Goal: Check status: Check status

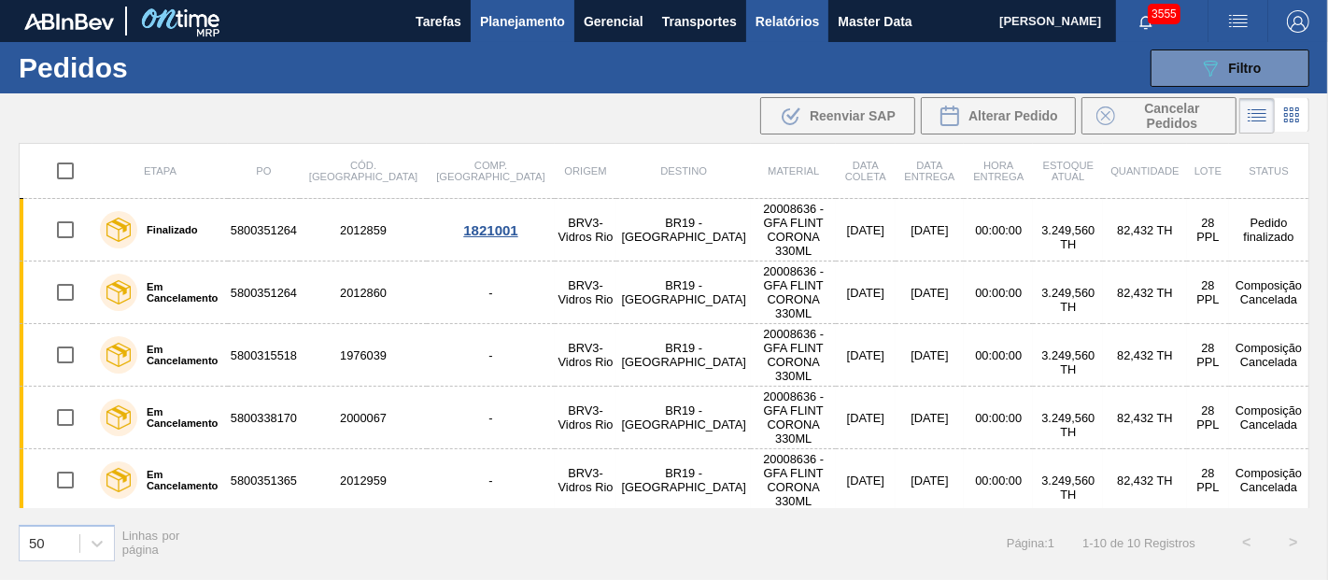
click at [763, 36] on button "Relatórios" at bounding box center [787, 21] width 82 height 42
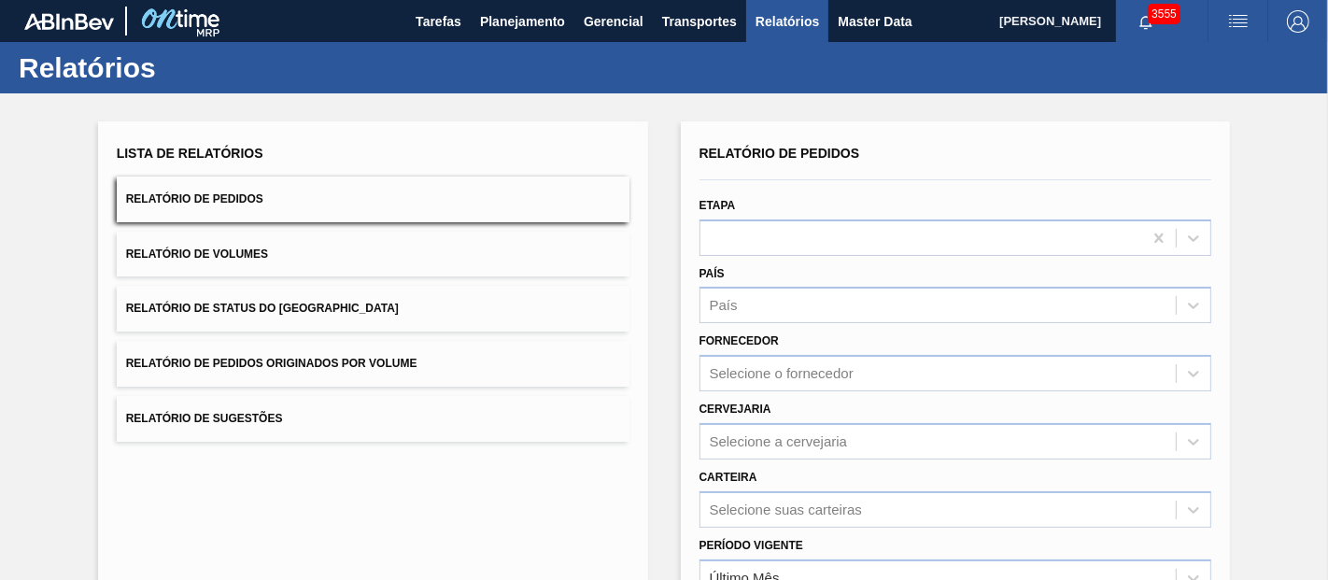
click at [285, 340] on div "Lista de Relatórios Relatório de Pedidos Relatório de Volumes Relatório de Stat…" at bounding box center [373, 291] width 513 height 302
click at [285, 350] on button "Relatório de Pedidos Originados por Volume" at bounding box center [373, 364] width 513 height 46
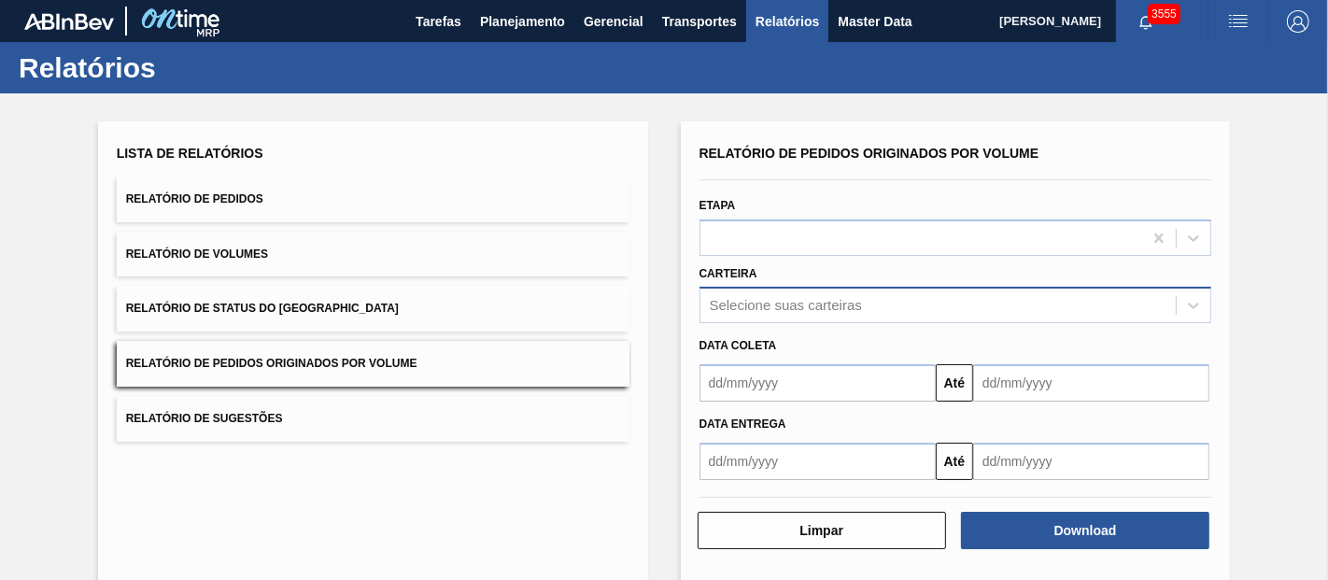
click at [753, 303] on div "Relatório de Pedidos Originados por Volume Etapa Carteira Selecione suas cartei…" at bounding box center [955, 310] width 513 height 340
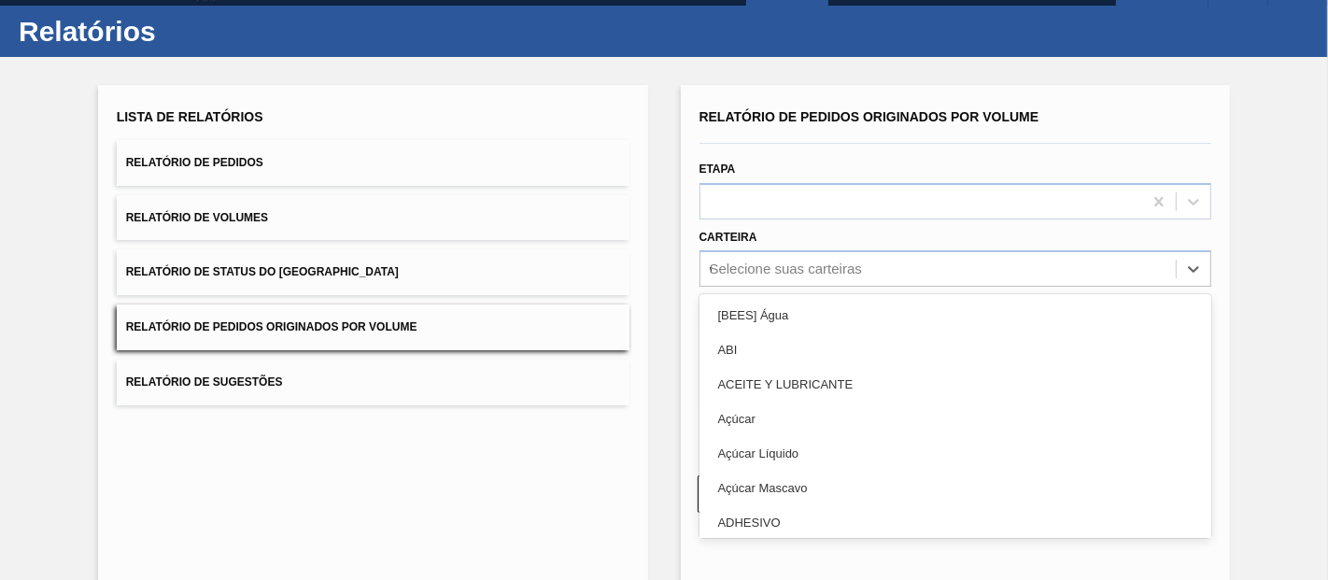
scroll to position [37, 0]
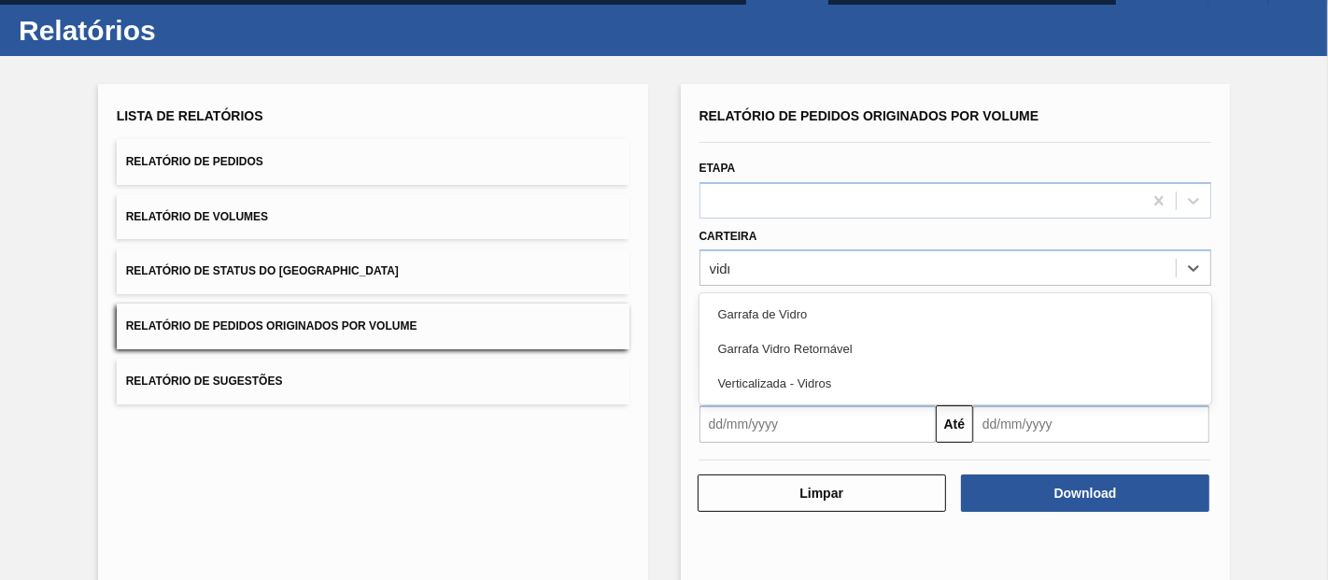
type input "vidro"
click at [749, 304] on div "Garrafa de Vidro" at bounding box center [955, 314] width 513 height 35
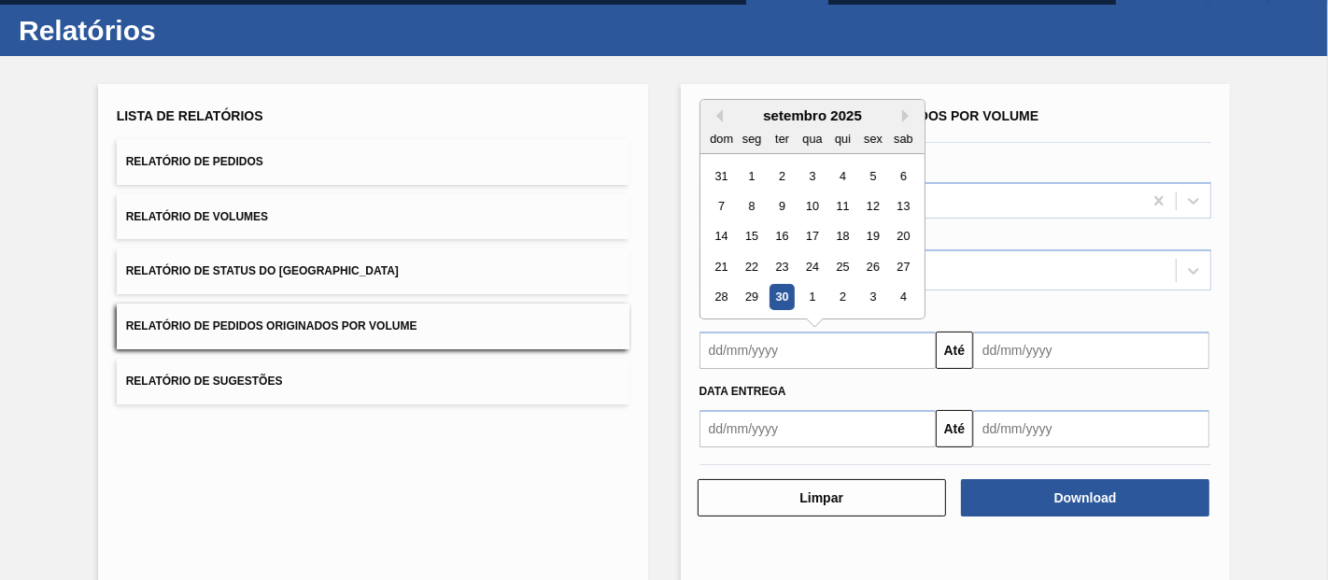
drag, startPoint x: 755, startPoint y: 347, endPoint x: 766, endPoint y: 359, distance: 15.8
click at [755, 347] on input "text" at bounding box center [817, 350] width 236 height 37
click at [757, 177] on div "1" at bounding box center [751, 175] width 25 height 25
type input "[DATE]"
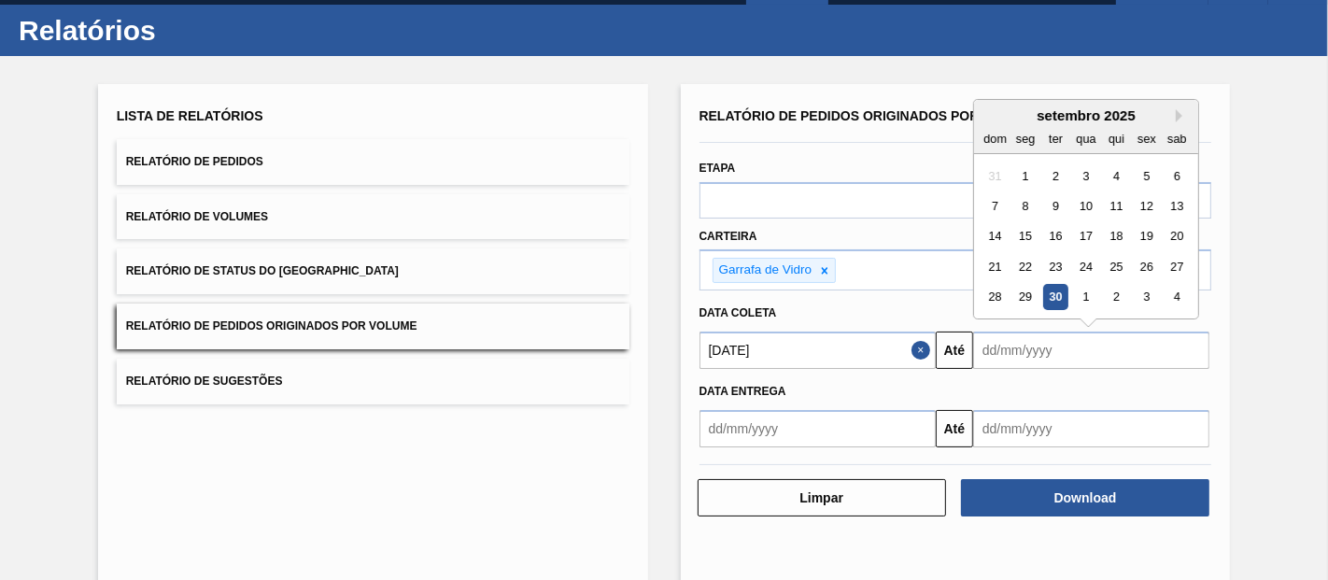
click at [1078, 335] on input "text" at bounding box center [1091, 350] width 236 height 37
click at [1090, 287] on div "1" at bounding box center [1085, 297] width 25 height 25
type input "[DATE]"
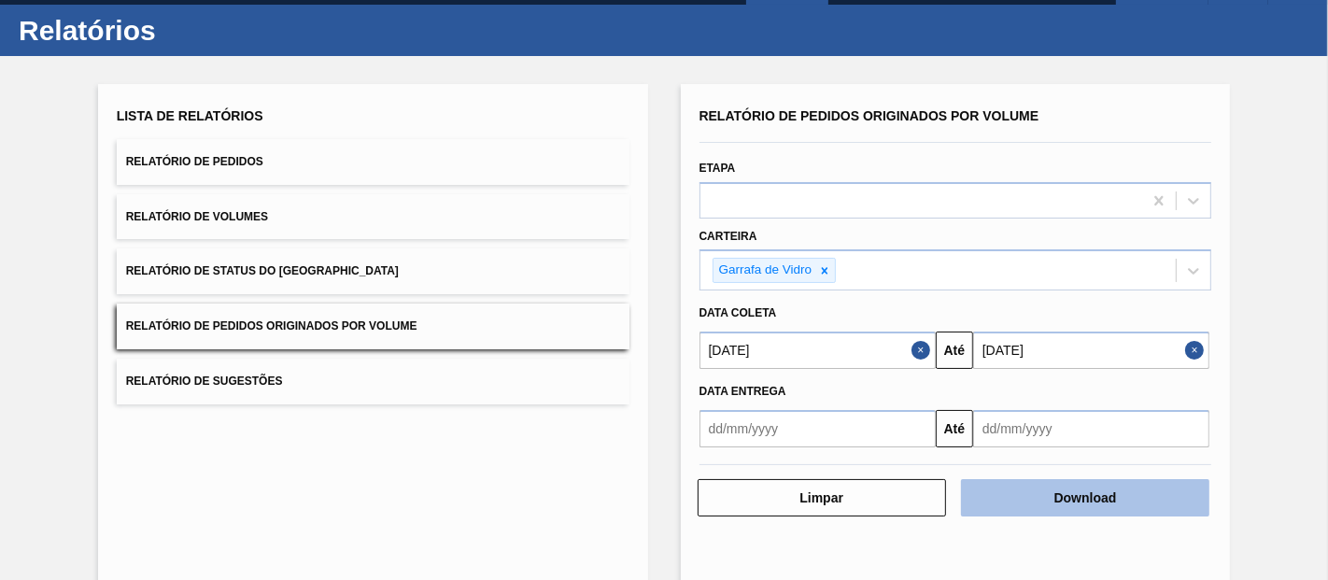
click at [1004, 492] on button "Download" at bounding box center [1085, 497] width 248 height 37
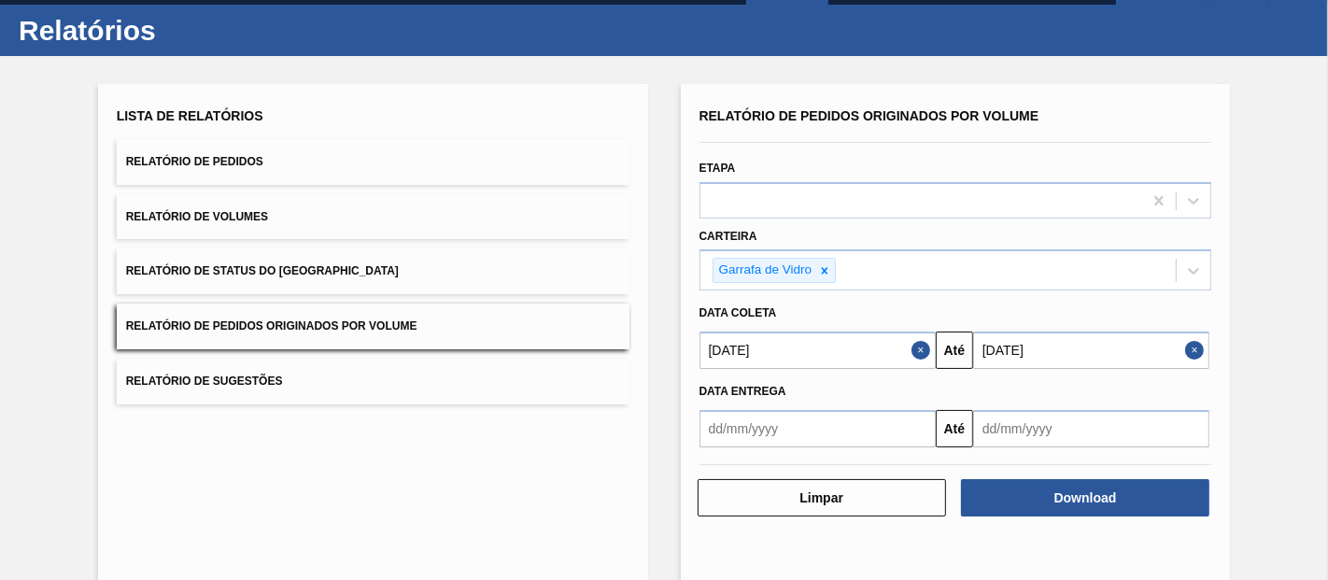
scroll to position [0, 0]
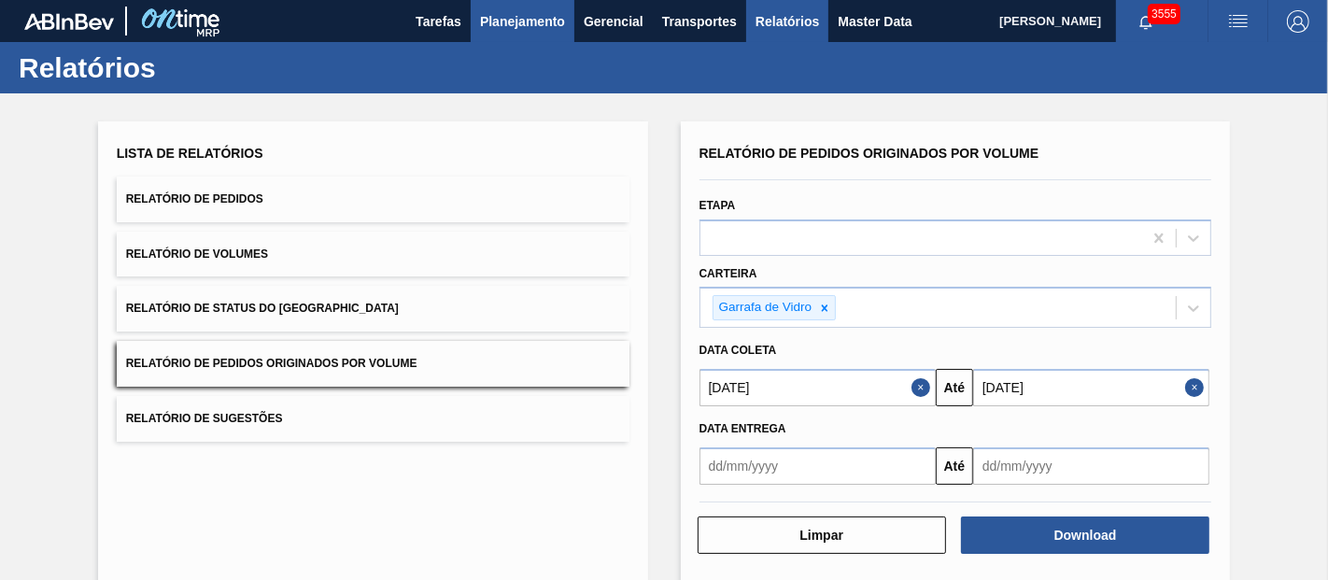
click at [516, 30] on span "Planejamento" at bounding box center [522, 21] width 85 height 22
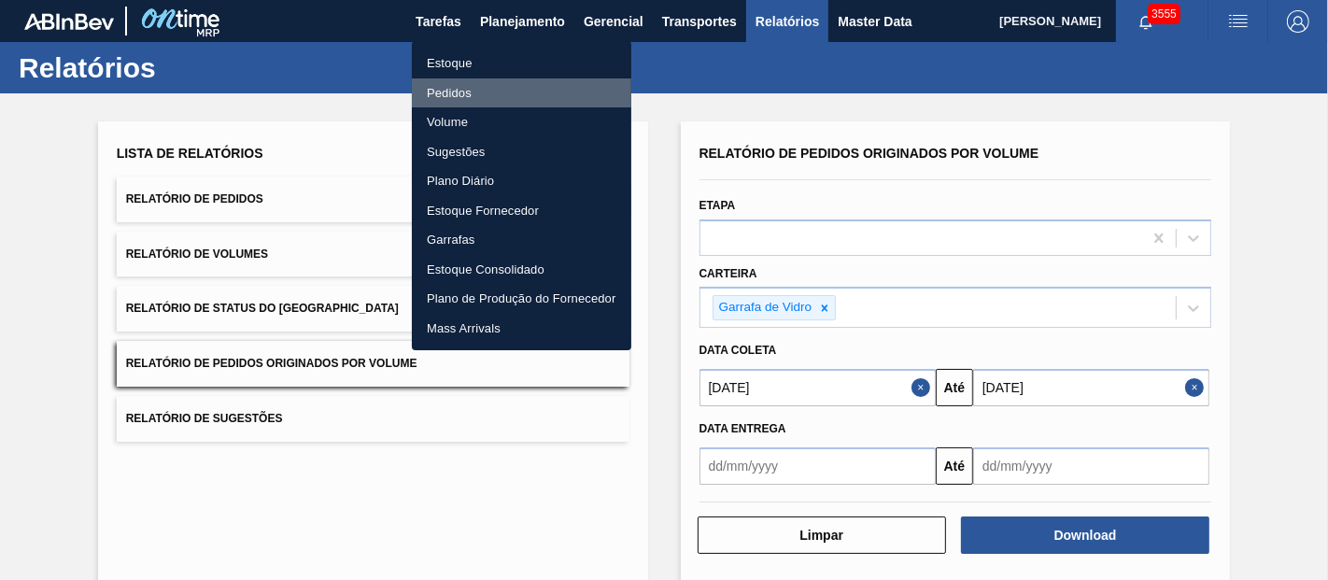
click at [454, 92] on li "Pedidos" at bounding box center [521, 93] width 219 height 30
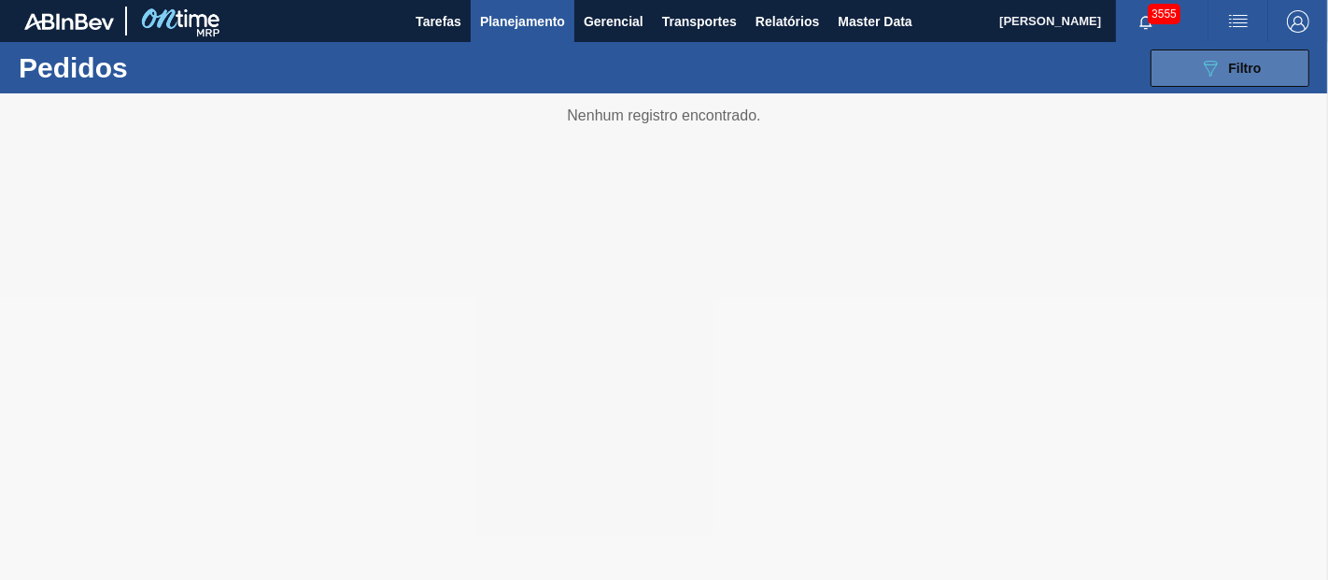
click at [1246, 61] on span "Filtro" at bounding box center [1245, 68] width 33 height 15
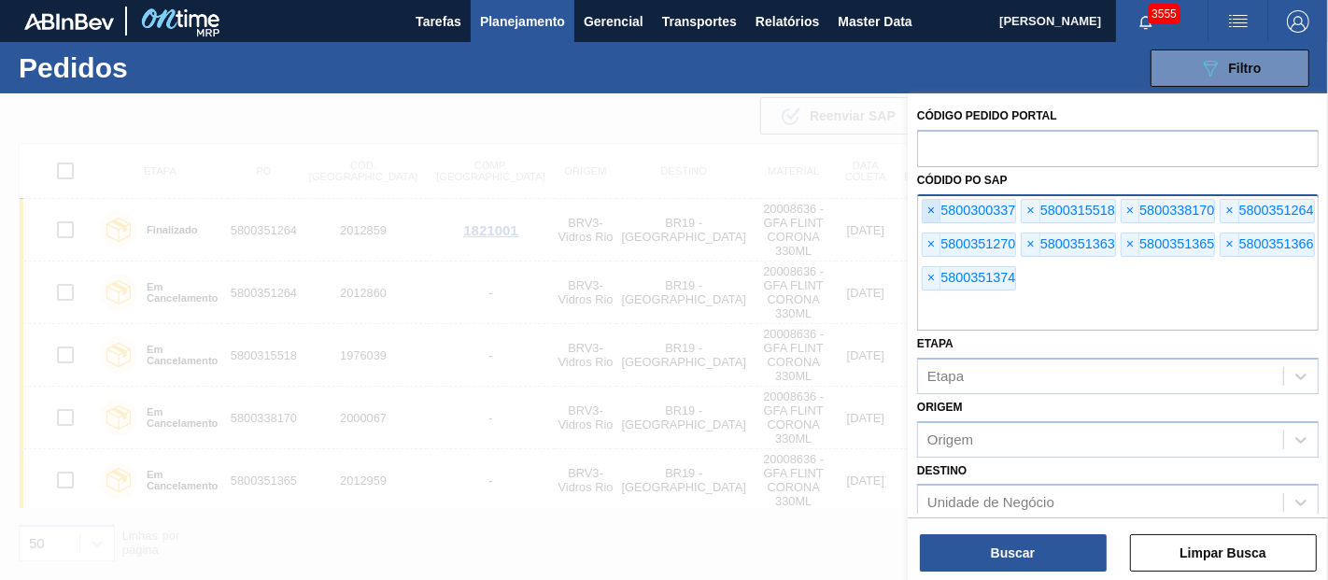
click at [931, 209] on span "×" at bounding box center [932, 211] width 18 height 22
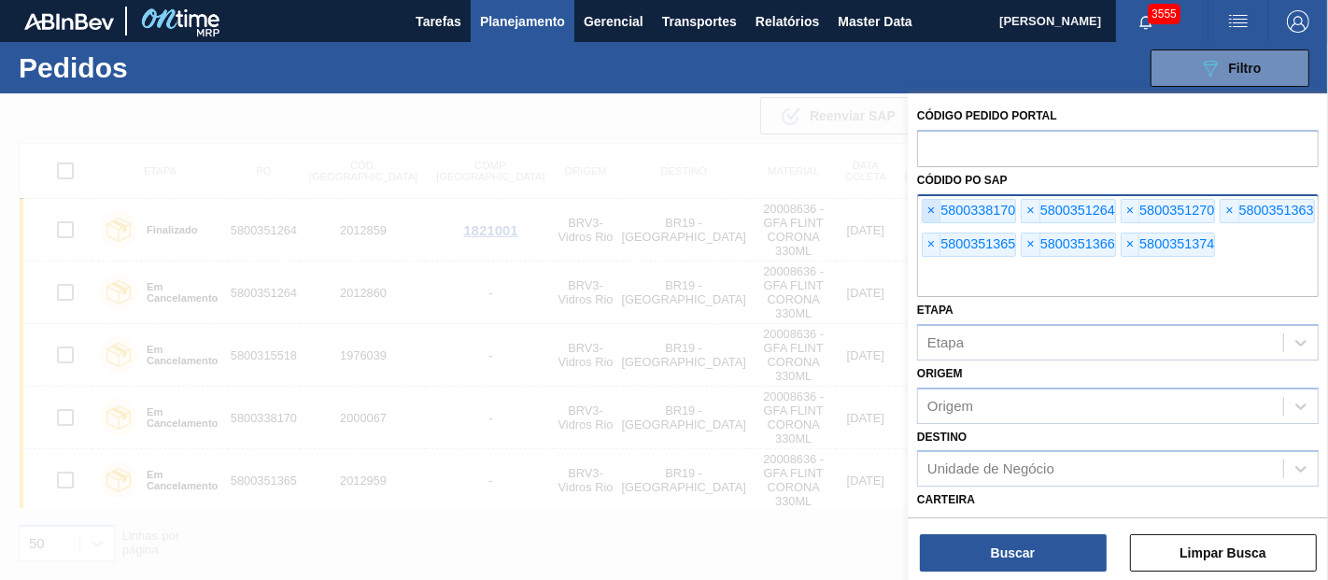
click at [931, 209] on span "×" at bounding box center [932, 211] width 18 height 22
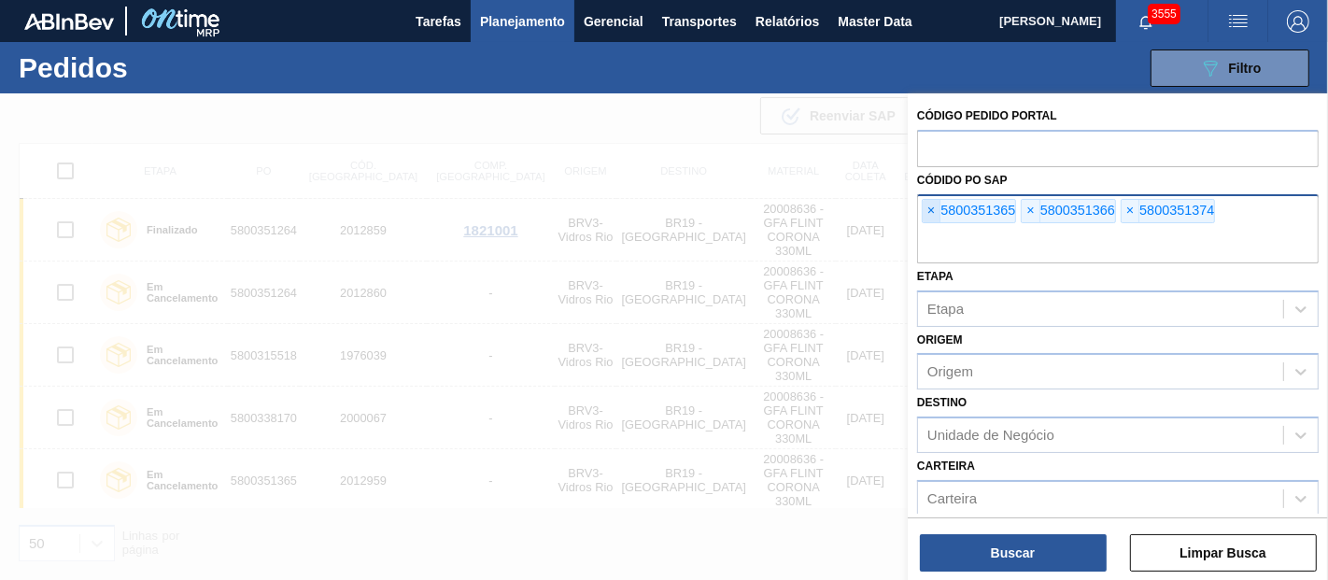
click at [931, 209] on span "×" at bounding box center [932, 211] width 18 height 22
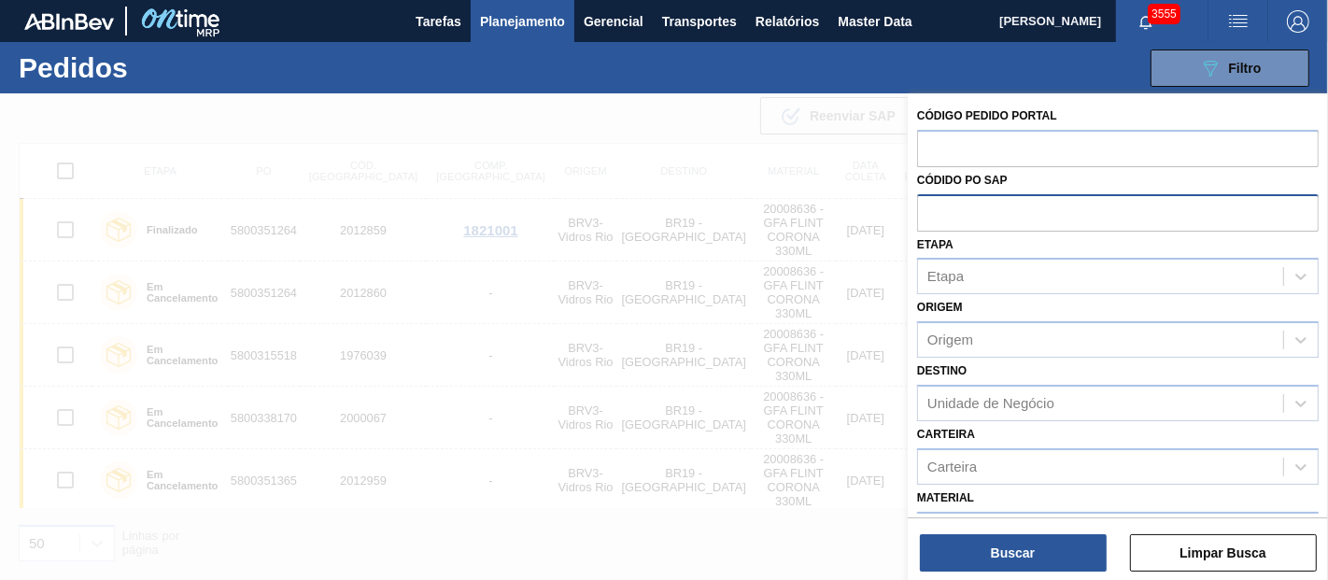
click at [931, 209] on input "text" at bounding box center [1118, 211] width 402 height 35
paste input "text"
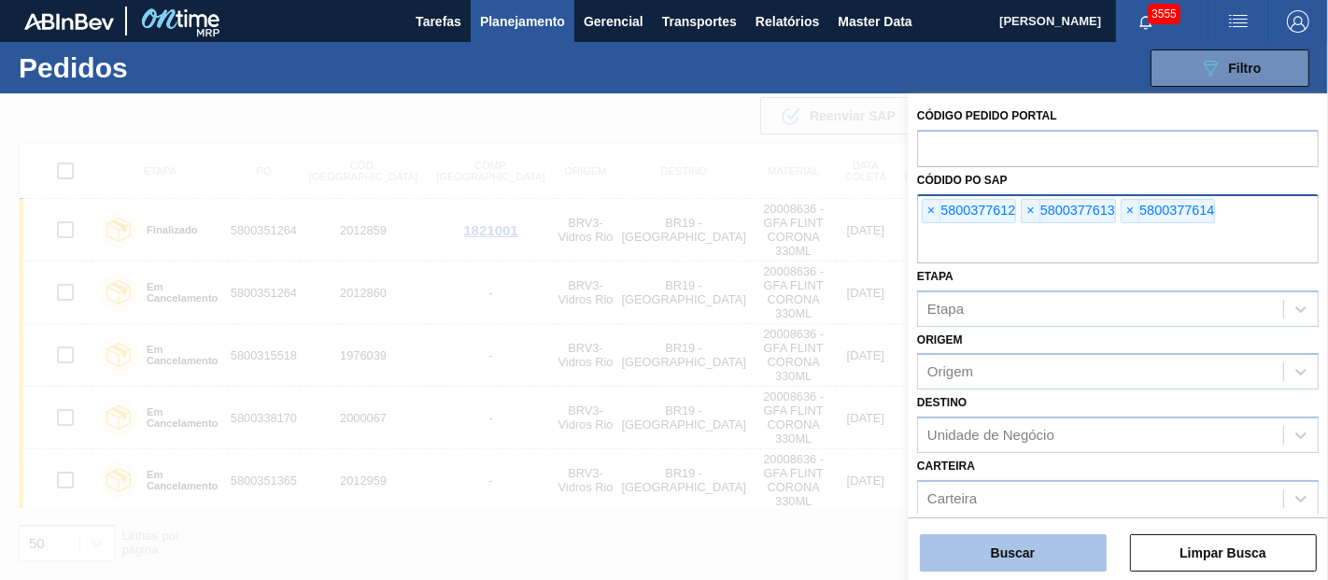
click at [1024, 546] on button "Buscar" at bounding box center [1013, 552] width 187 height 37
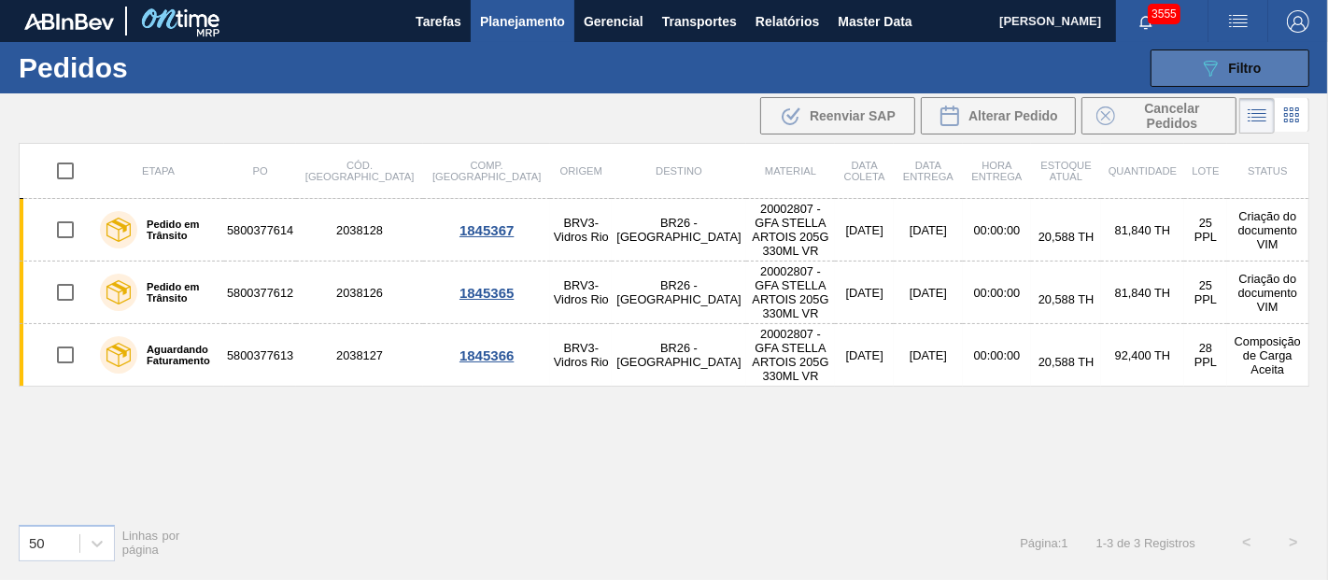
click at [1275, 57] on button "089F7B8B-B2A5-4AFE-B5C0-19BA573D28AC Filtro" at bounding box center [1230, 67] width 159 height 37
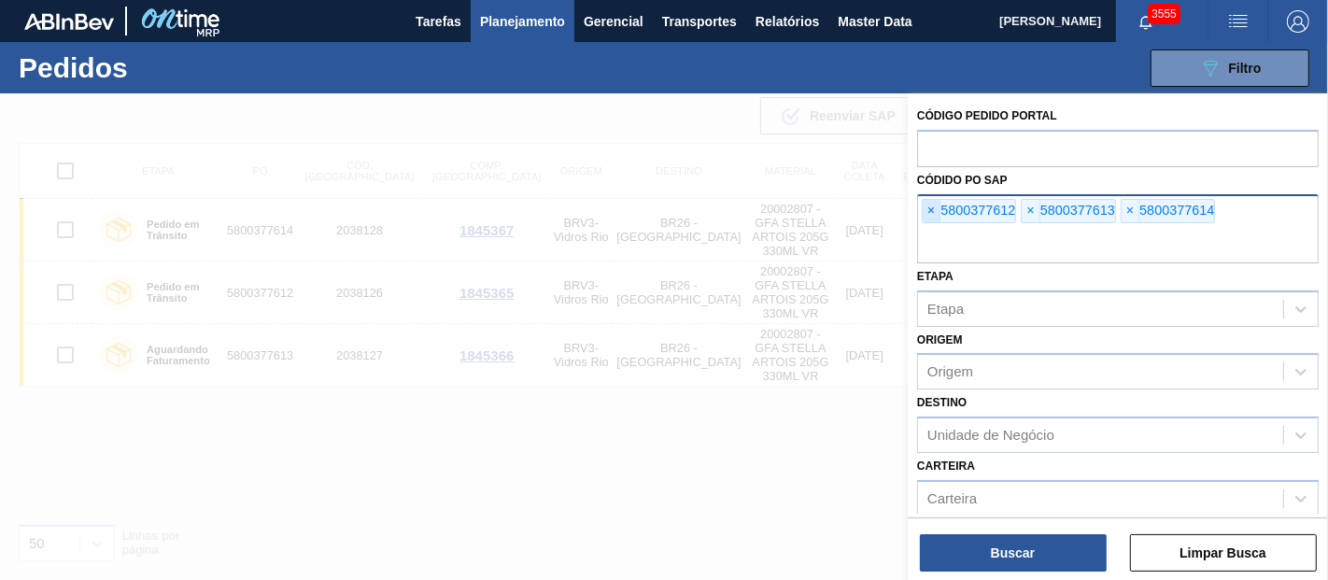
click at [935, 212] on span "×" at bounding box center [932, 211] width 18 height 22
click at [934, 211] on span "×" at bounding box center [932, 211] width 18 height 22
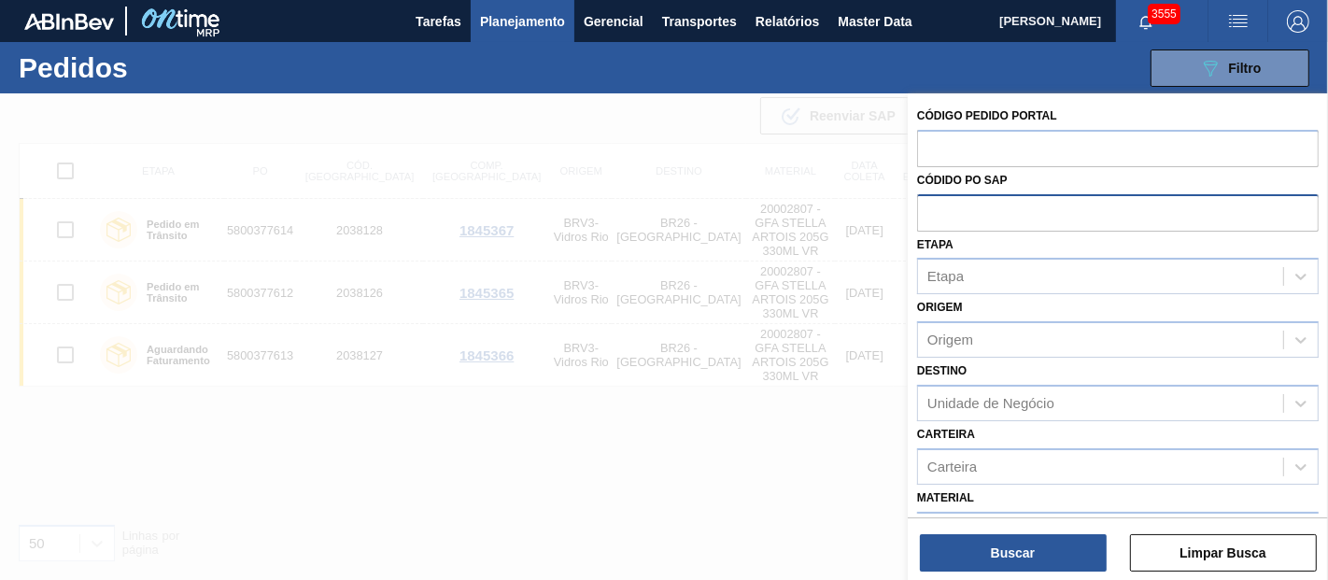
click at [934, 211] on input "text" at bounding box center [1118, 211] width 402 height 35
paste input "5800377315"
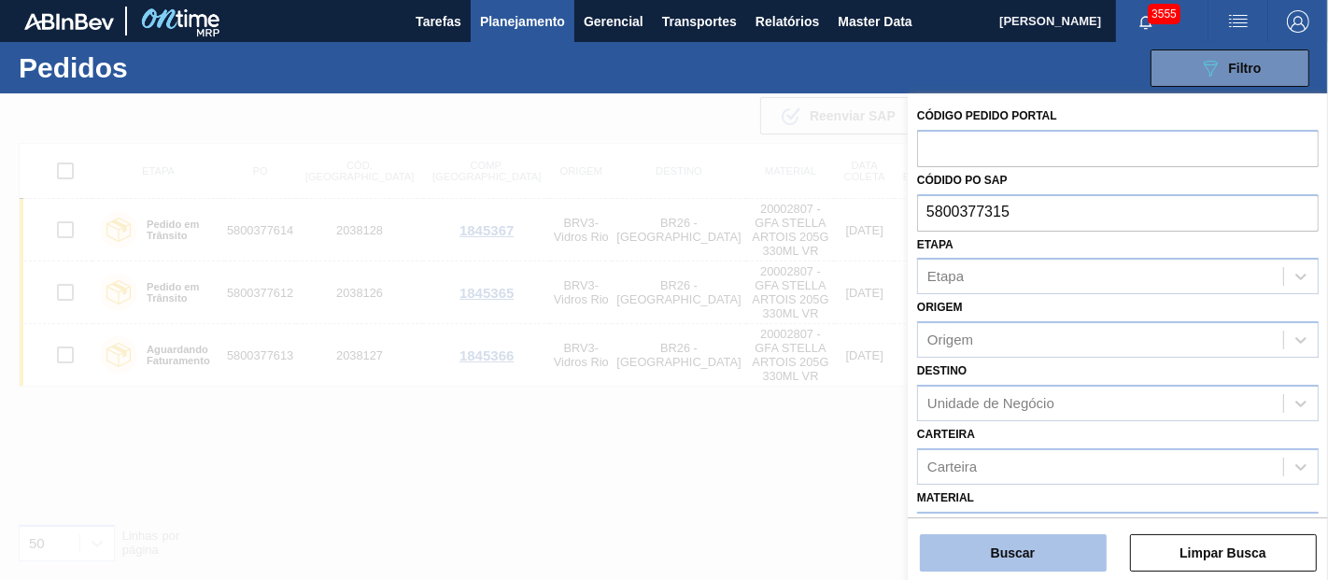
type input "5800377315"
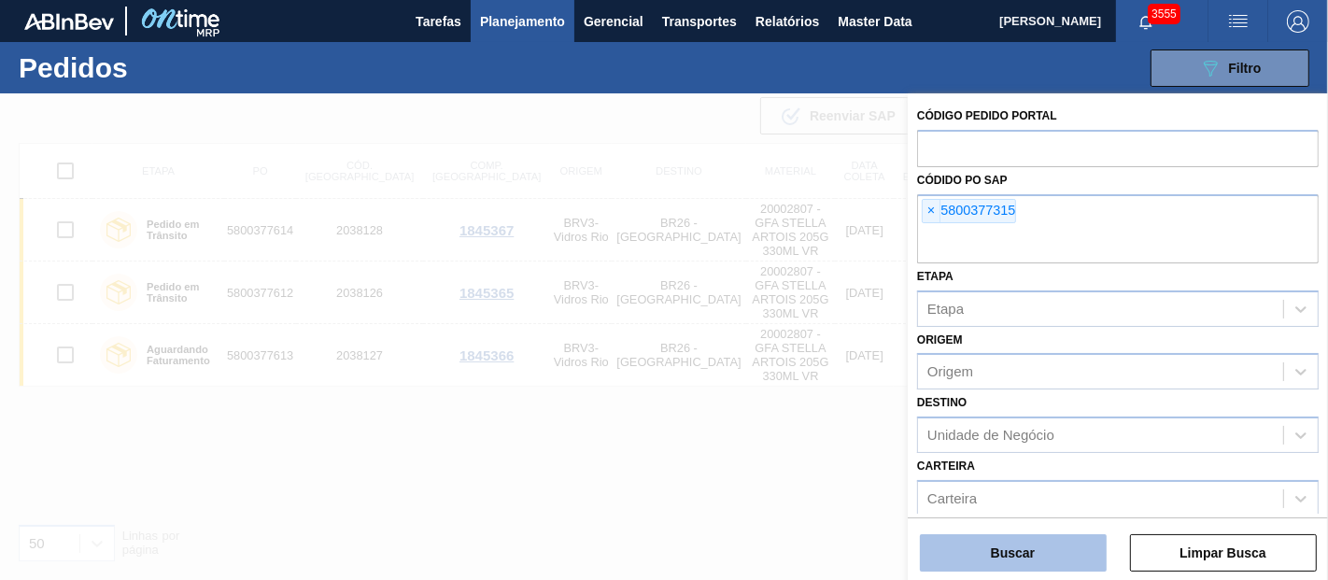
click at [1013, 544] on button "Buscar" at bounding box center [1013, 552] width 187 height 37
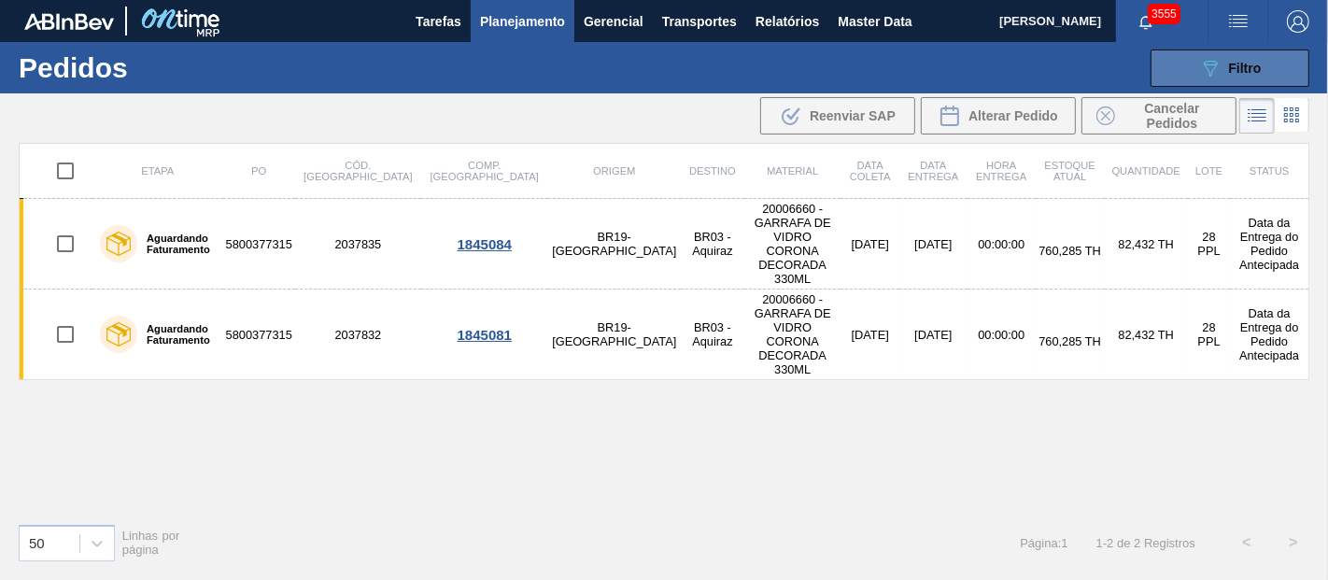
click at [1207, 67] on icon "089F7B8B-B2A5-4AFE-B5C0-19BA573D28AC" at bounding box center [1210, 68] width 22 height 22
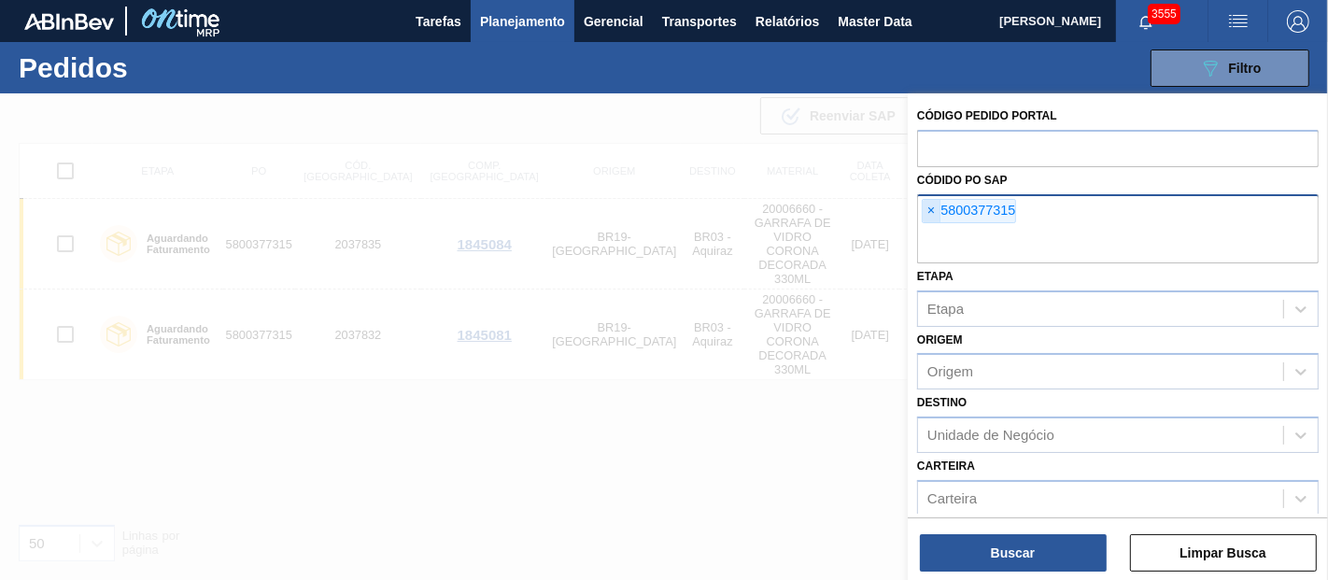
click at [937, 204] on span "×" at bounding box center [932, 211] width 18 height 22
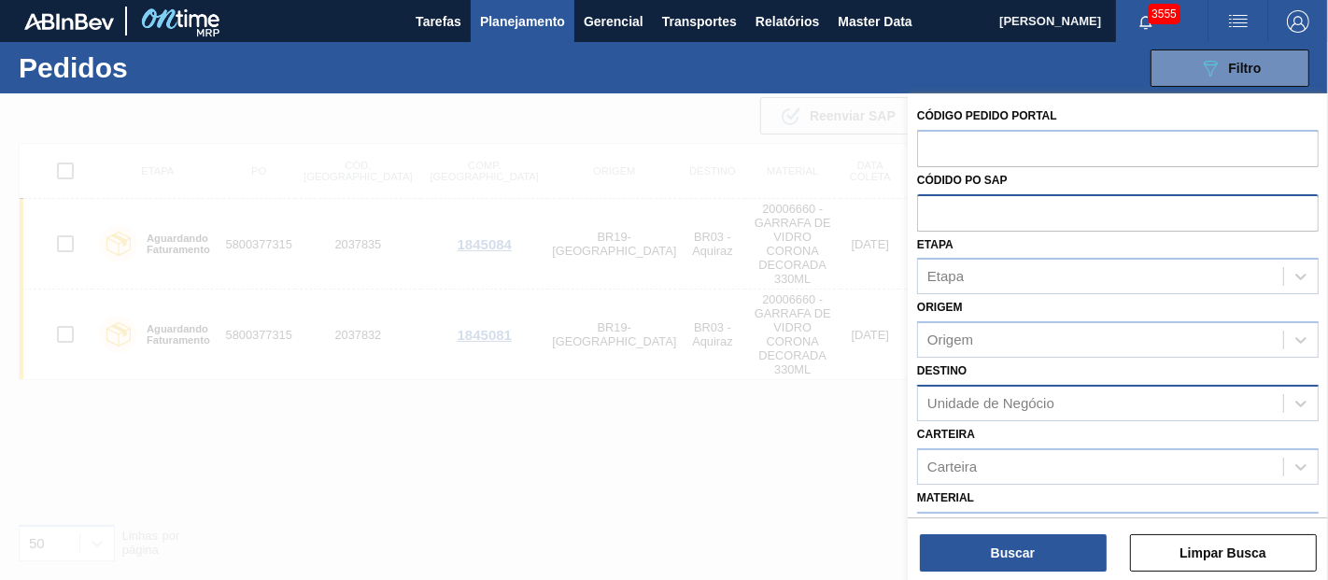
paste input "5800366813"
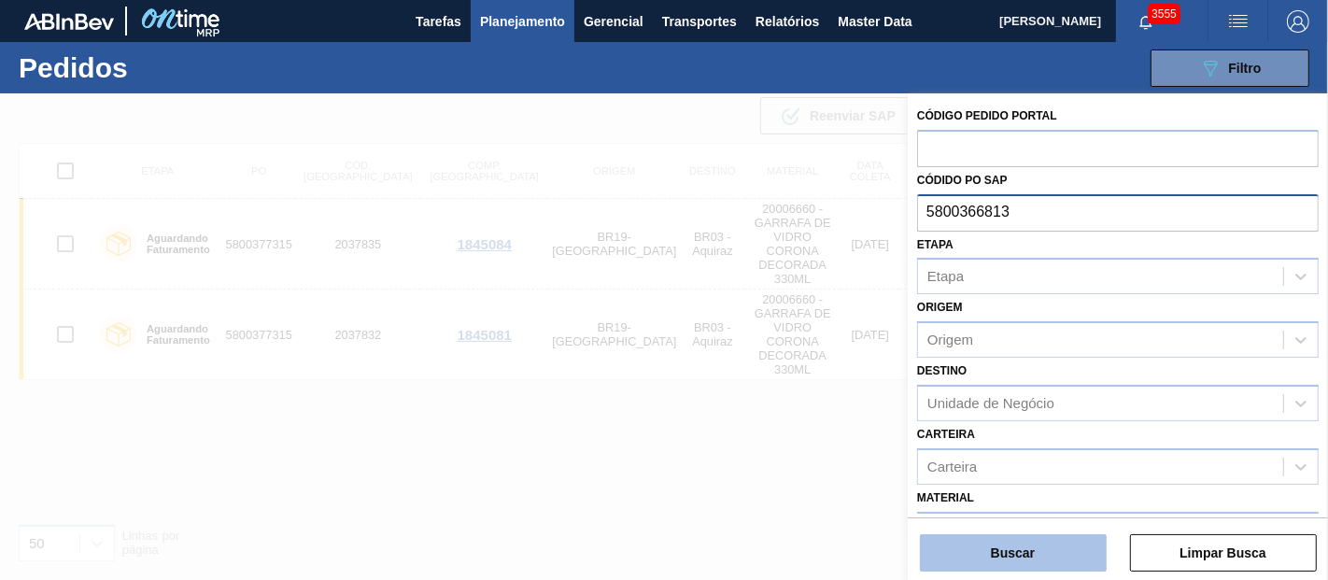
type input "5800366813"
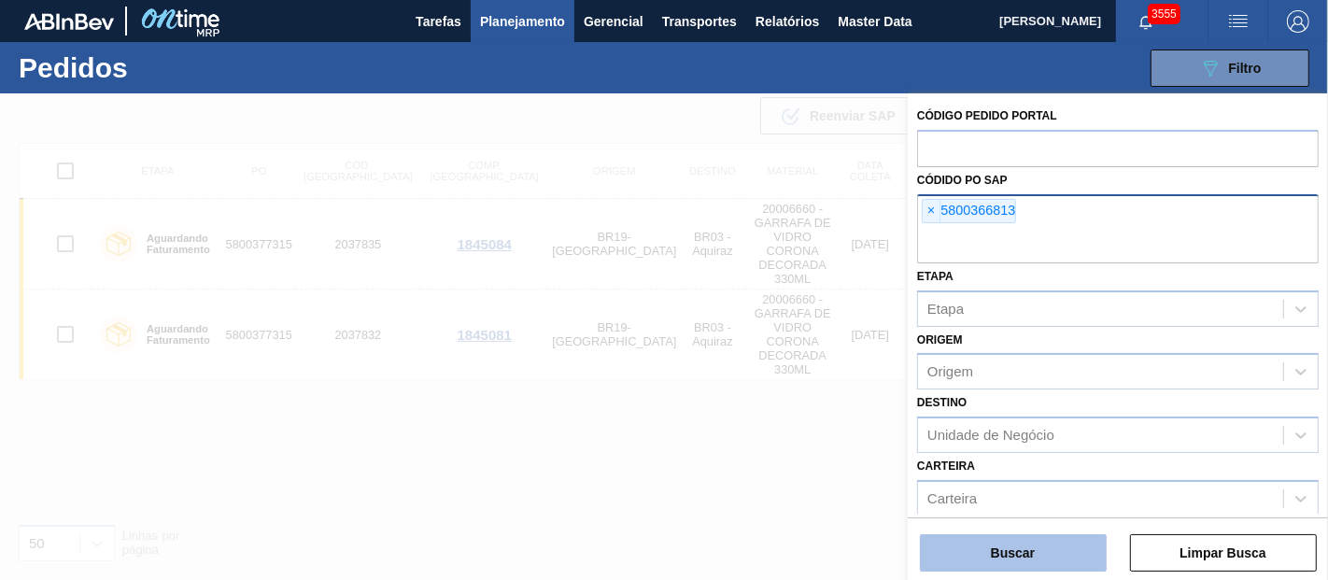
click at [1019, 540] on button "Buscar" at bounding box center [1013, 552] width 187 height 37
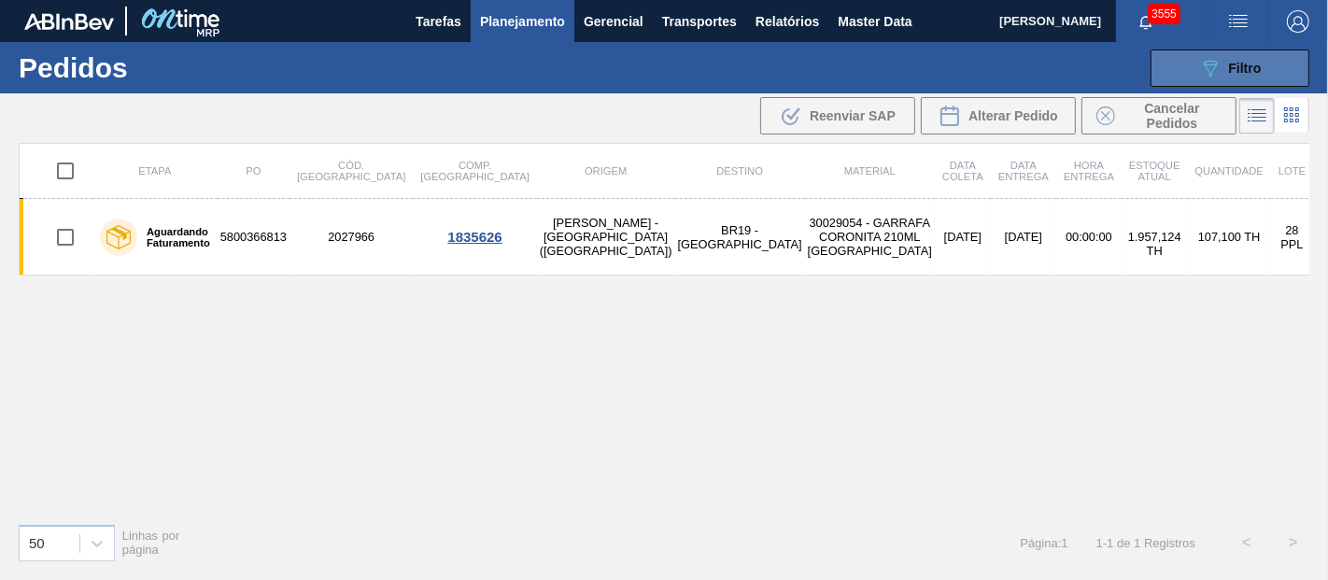
click at [1183, 65] on button "089F7B8B-B2A5-4AFE-B5C0-19BA573D28AC Filtro" at bounding box center [1230, 67] width 159 height 37
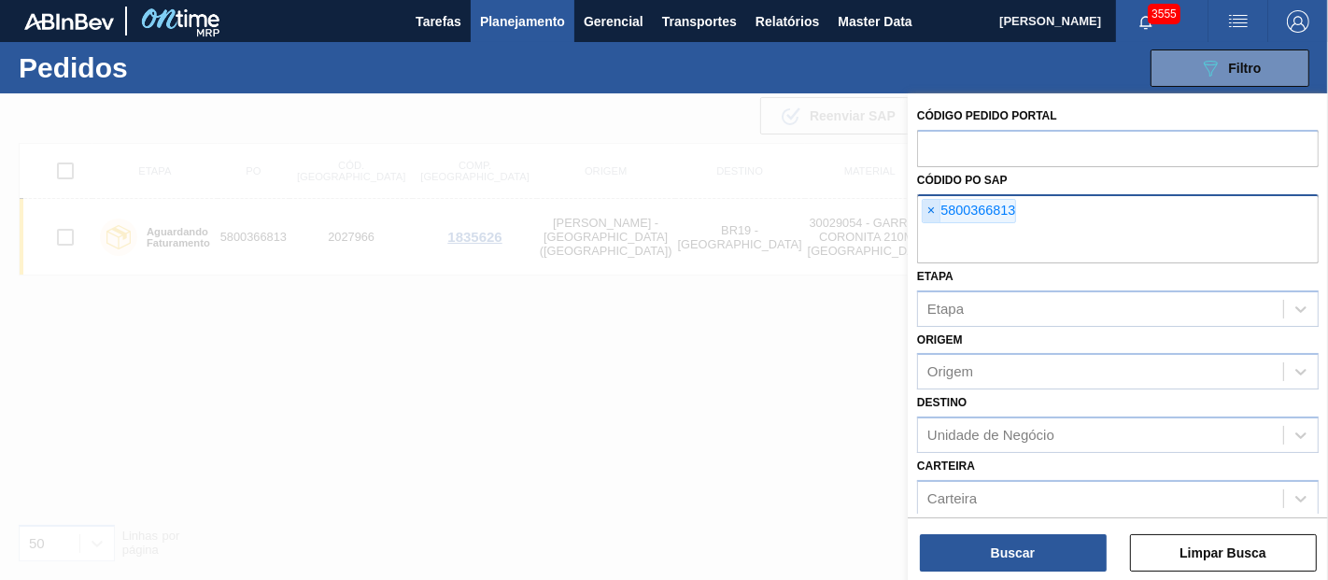
click at [928, 204] on span "×" at bounding box center [932, 211] width 18 height 22
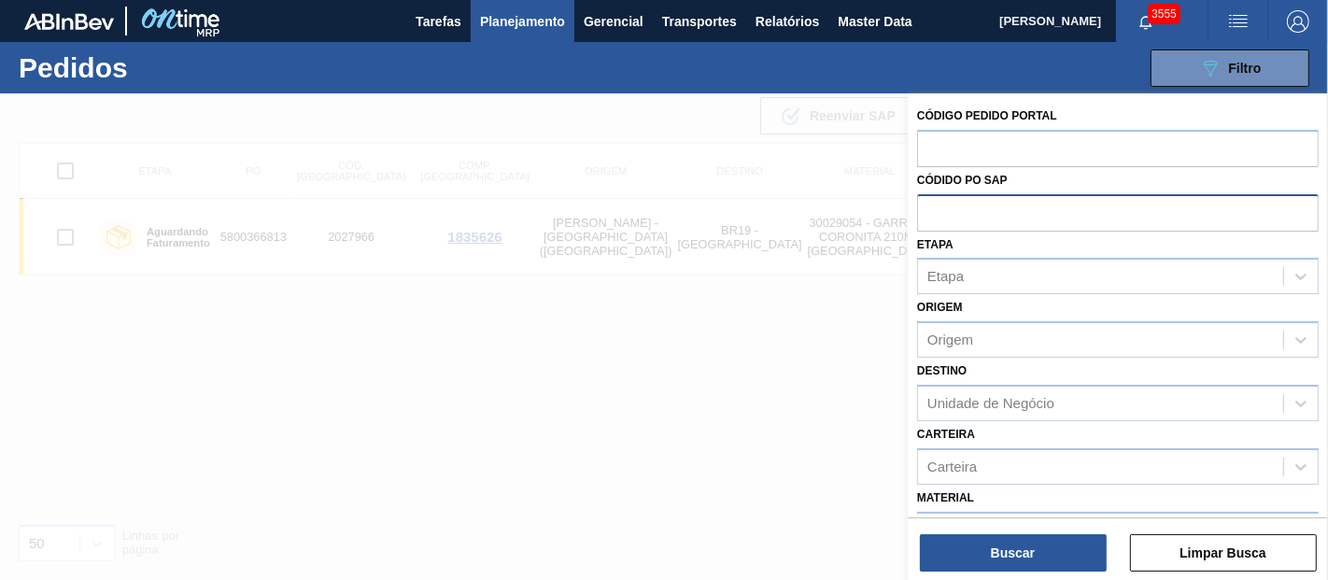
paste input "text"
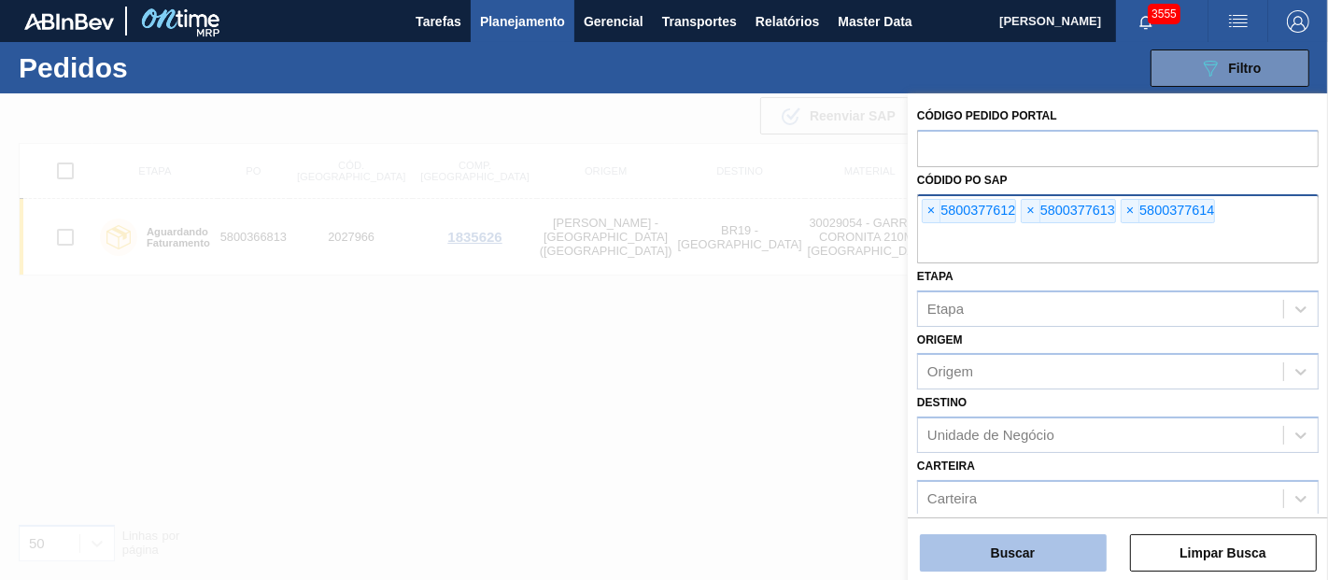
click at [1008, 540] on button "Buscar" at bounding box center [1013, 552] width 187 height 37
